Goal: Check status: Check status

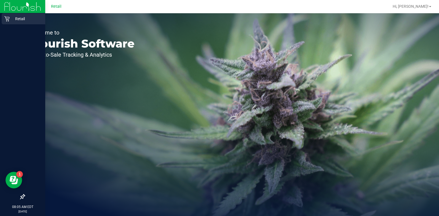
click at [19, 19] on p "Retail" at bounding box center [26, 18] width 33 height 7
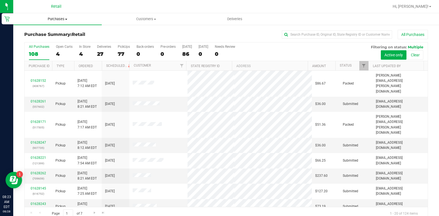
click at [59, 18] on span "Purchases" at bounding box center [57, 19] width 89 height 5
click at [57, 43] on li "All purchases" at bounding box center [57, 46] width 89 height 7
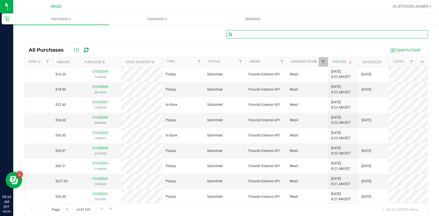
click at [257, 33] on input "text" at bounding box center [327, 34] width 202 height 8
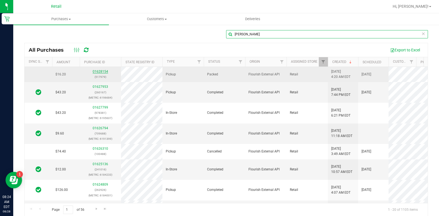
type input "[PERSON_NAME]"
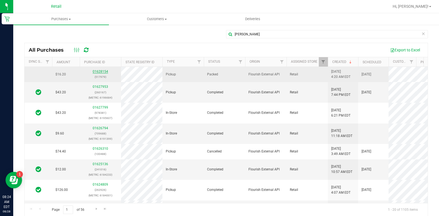
click at [101, 72] on link "01628154" at bounding box center [100, 72] width 15 height 4
